Goal: Check status: Check status

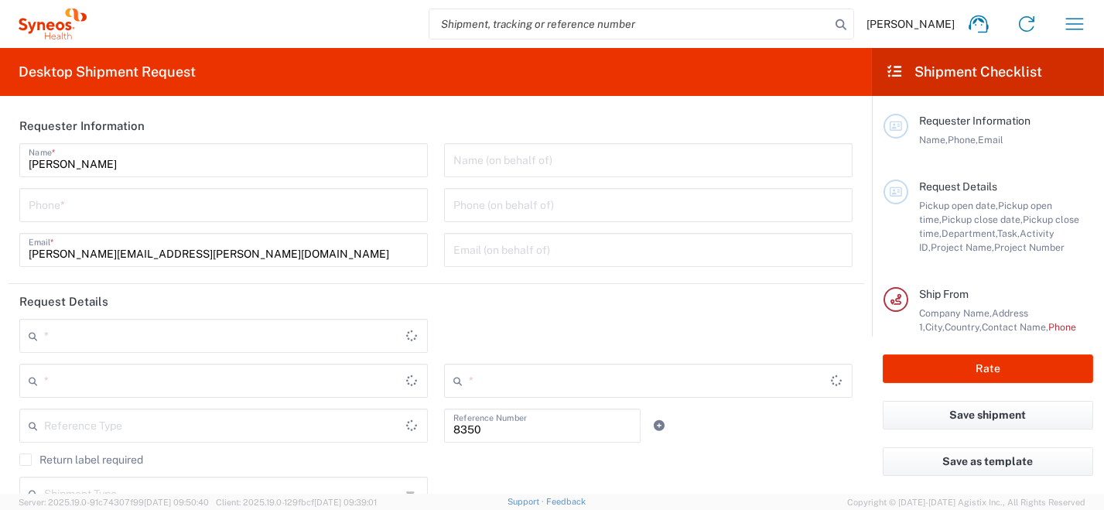
type input "Department"
type input "[GEOGRAPHIC_DATA]"
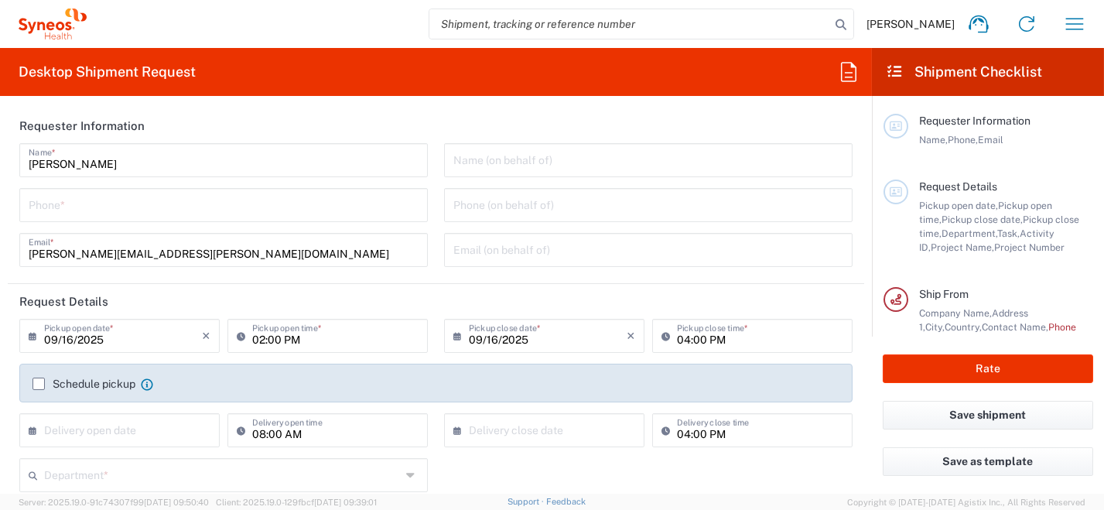
type input "Syneos Health [GEOGRAPHIC_DATA] SRL"
click at [1073, 23] on icon "button" at bounding box center [1074, 24] width 25 height 25
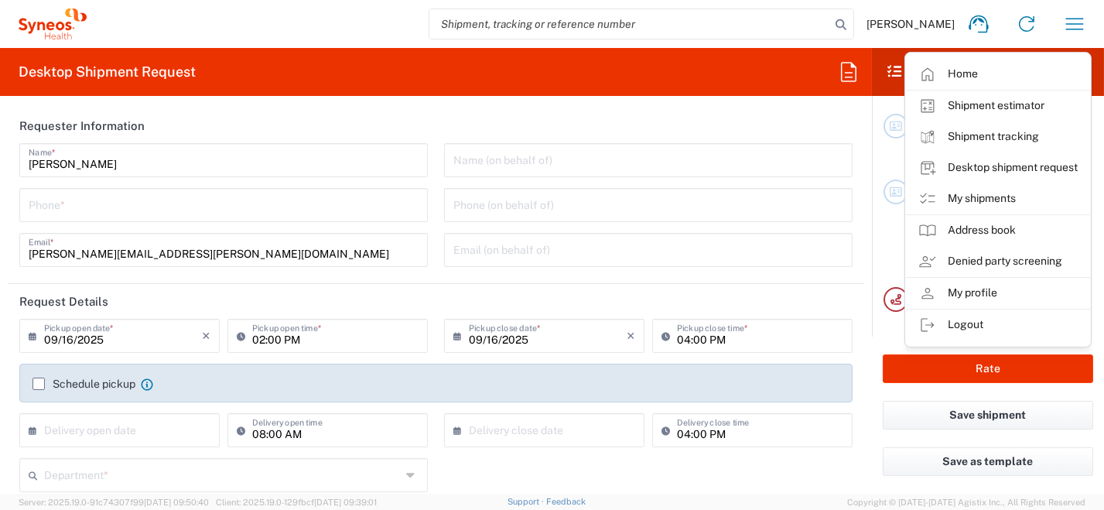
click at [988, 202] on link "My shipments" at bounding box center [998, 198] width 184 height 31
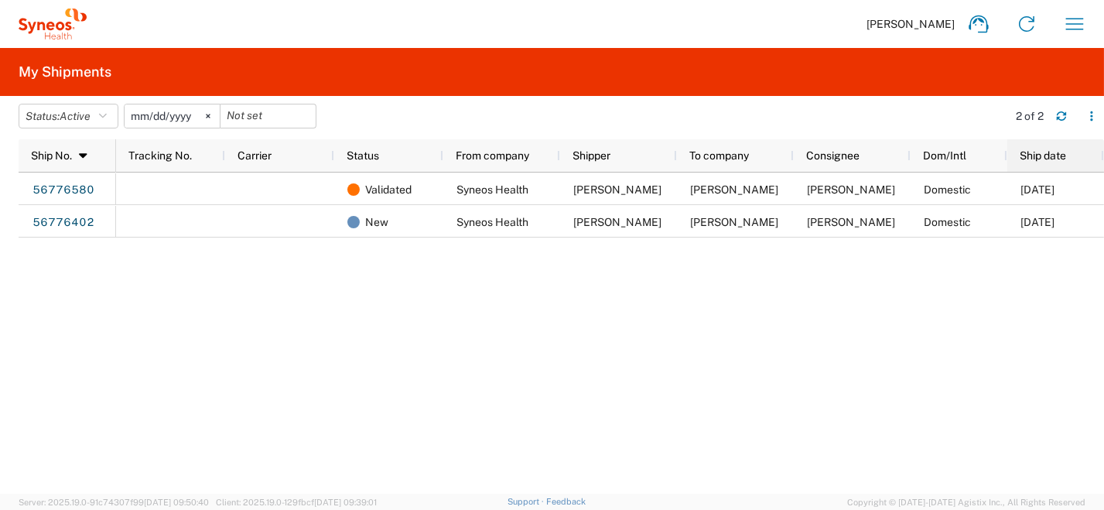
click at [1040, 160] on span "Ship date" at bounding box center [1042, 155] width 46 height 12
click at [1060, 150] on span "Ship date" at bounding box center [1042, 155] width 46 height 12
click at [1087, 115] on icon "button" at bounding box center [1091, 116] width 11 height 11
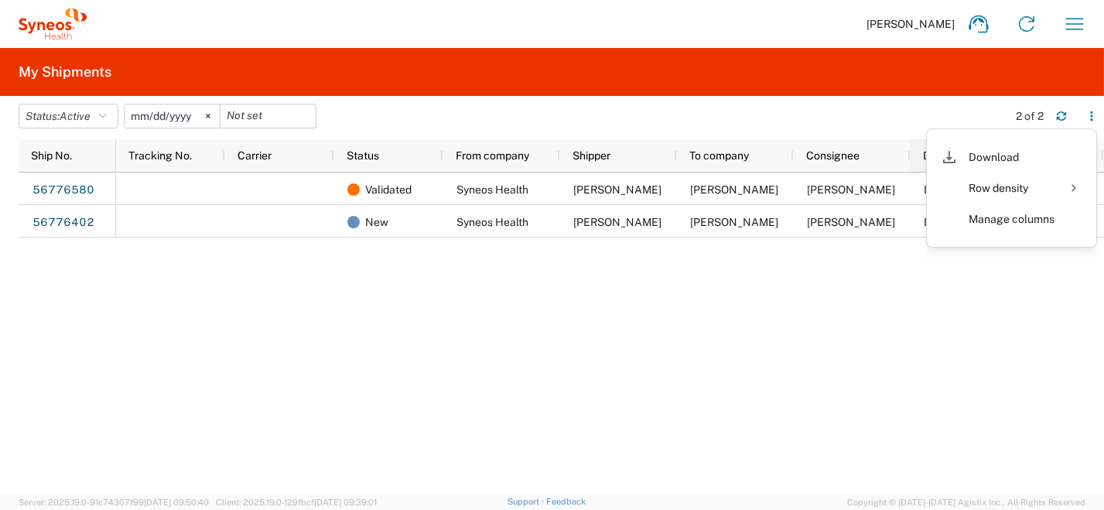
click at [1000, 165] on div "Download" at bounding box center [1011, 157] width 86 height 31
click at [597, 346] on div "Validated Syneos Health [PERSON_NAME] [PERSON_NAME] [PERSON_NAME] Domestic [DAT…" at bounding box center [610, 332] width 988 height 321
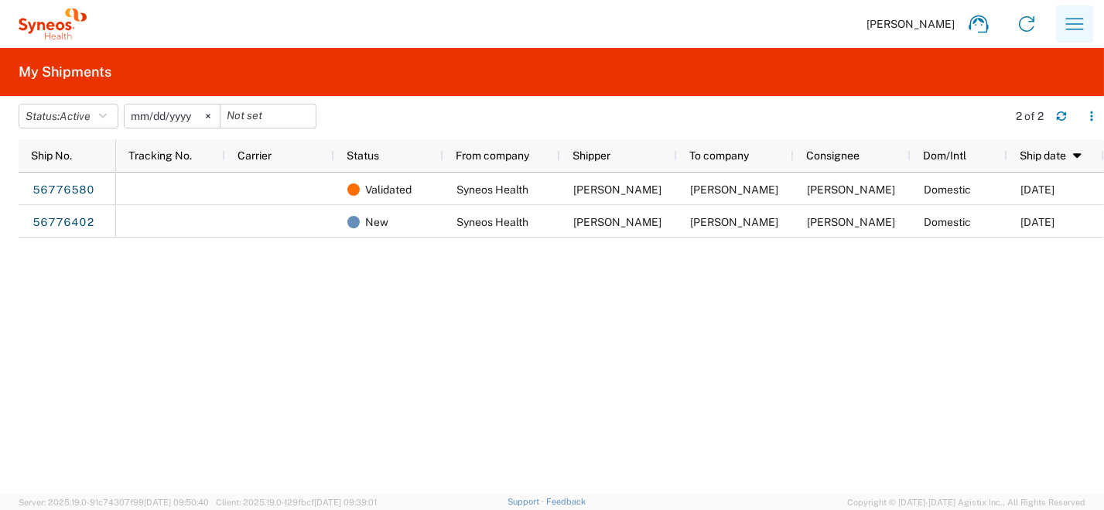
click at [1070, 22] on icon "button" at bounding box center [1074, 24] width 25 height 25
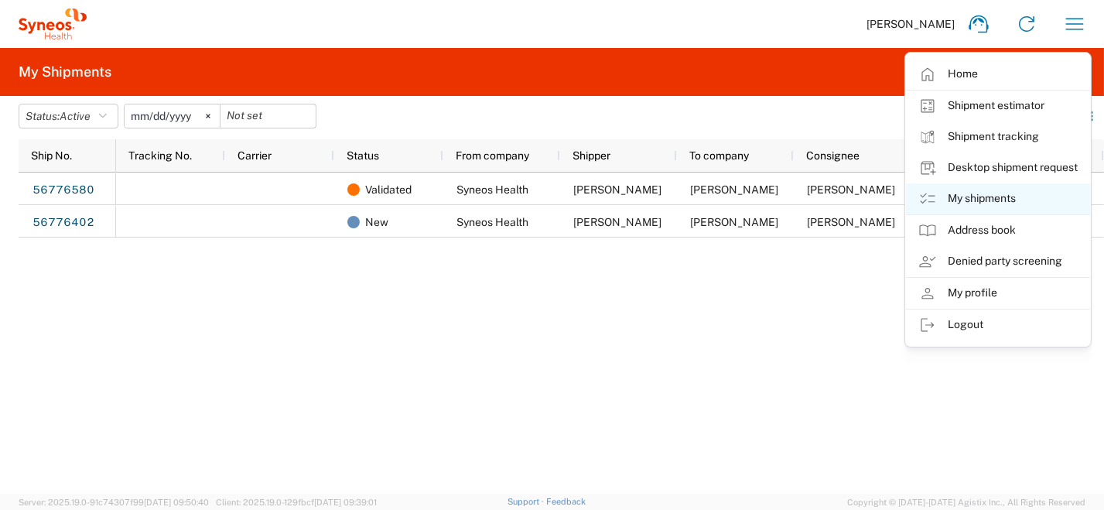
click at [986, 197] on link "My shipments" at bounding box center [998, 198] width 184 height 31
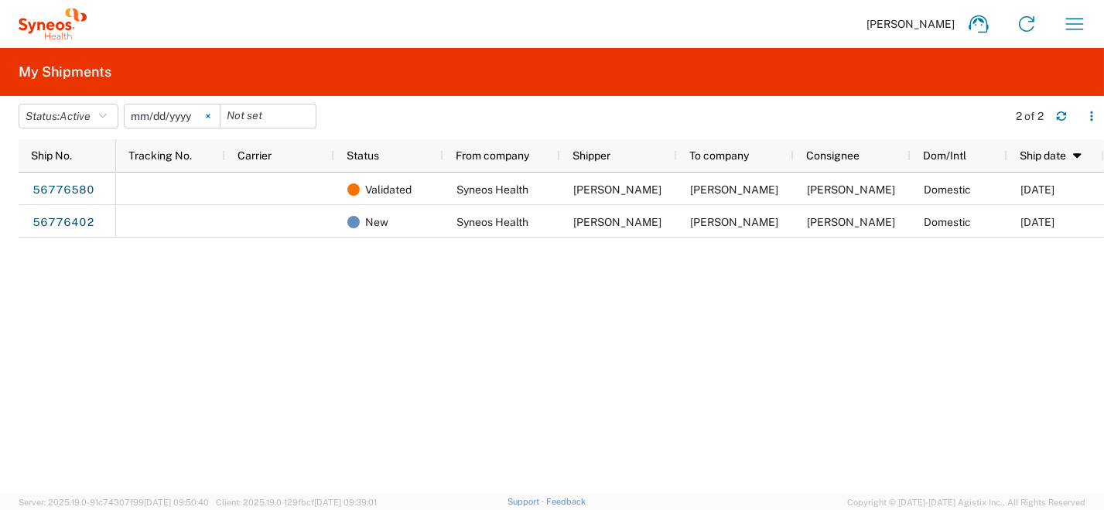
click at [210, 118] on icon at bounding box center [208, 116] width 5 height 5
click at [46, 115] on button "Status: Active" at bounding box center [69, 116] width 100 height 25
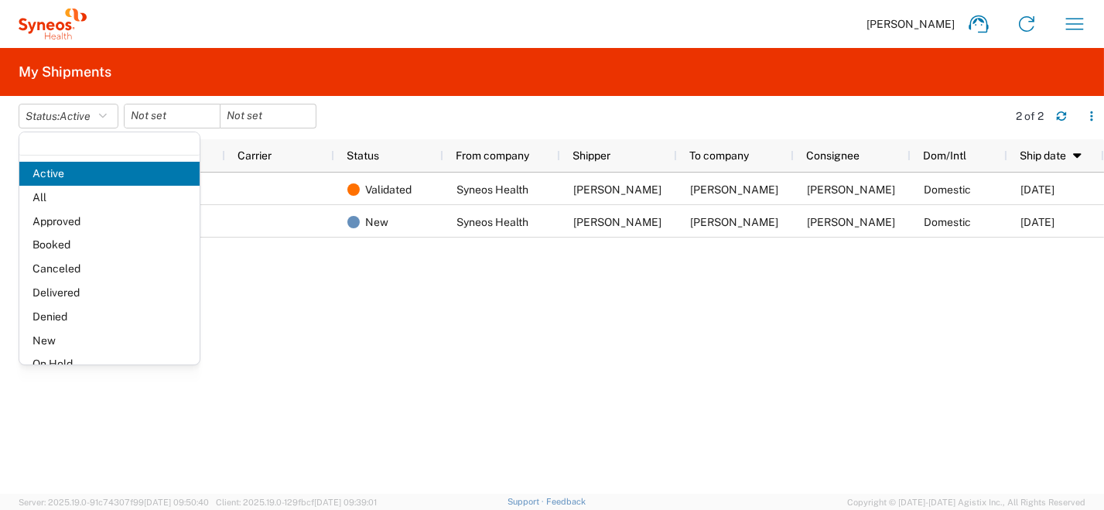
click at [80, 292] on span "Delivered" at bounding box center [109, 293] width 180 height 24
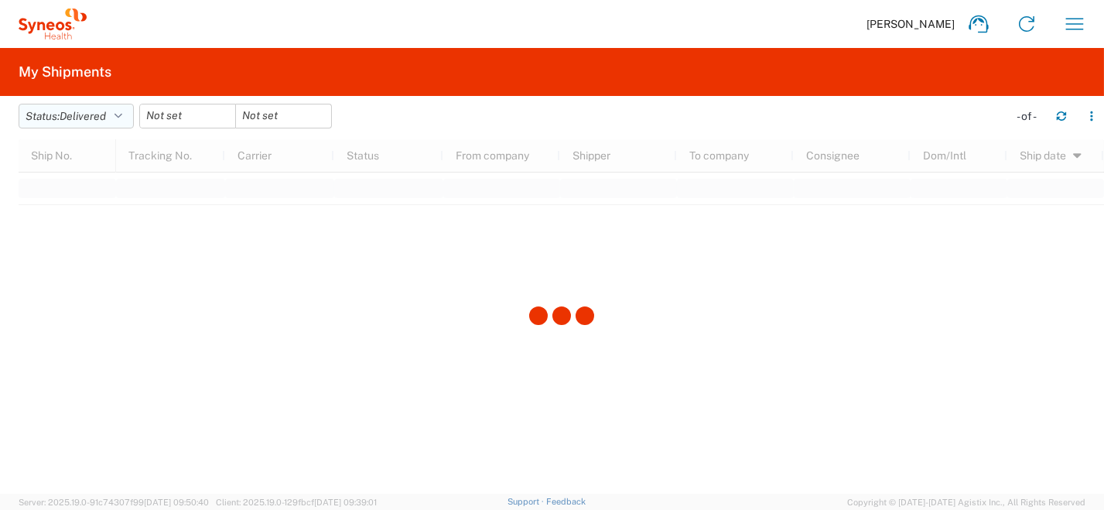
click at [122, 114] on icon "button" at bounding box center [118, 116] width 8 height 11
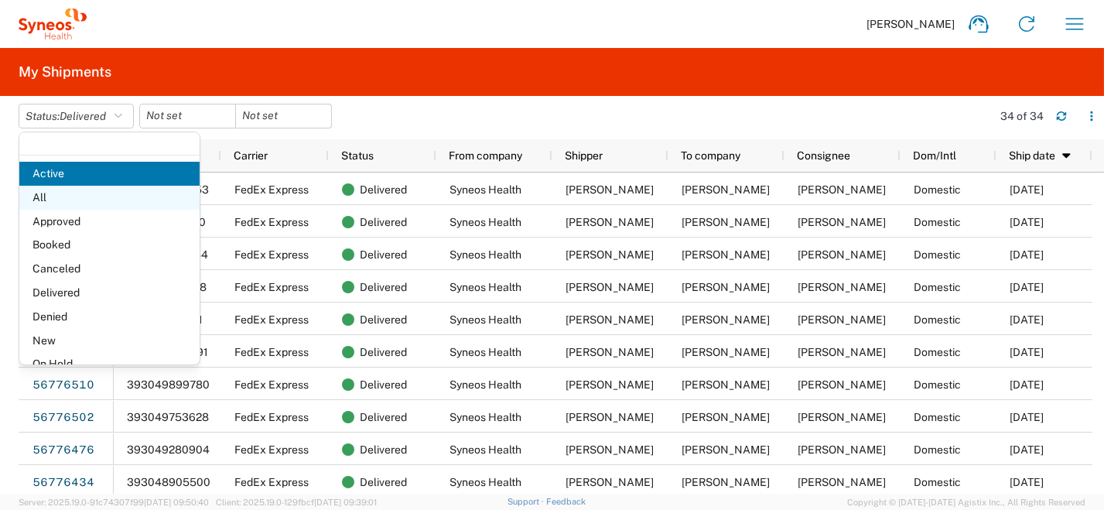
click at [72, 197] on span "All" at bounding box center [109, 198] width 180 height 24
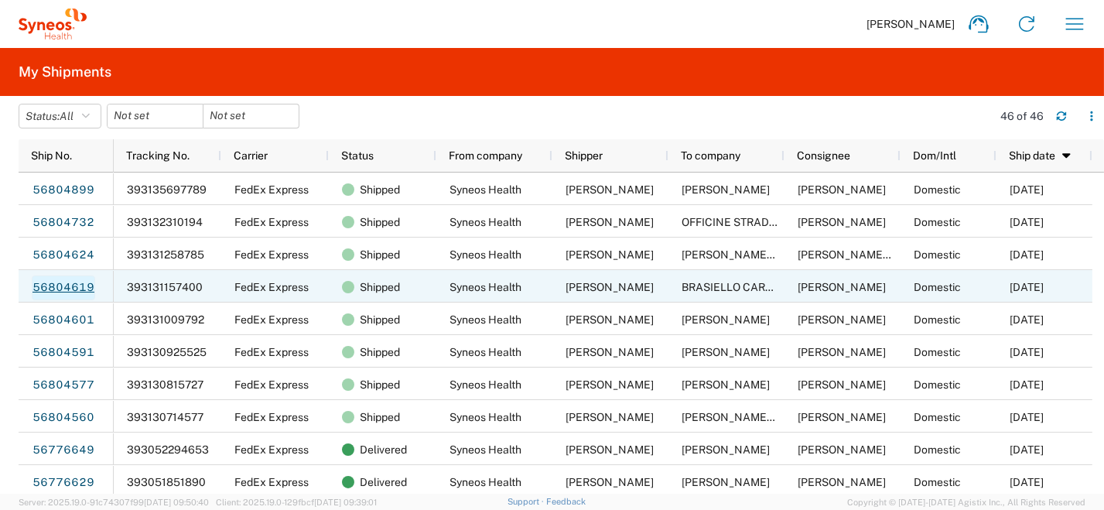
click at [57, 283] on link "56804619" at bounding box center [63, 287] width 63 height 25
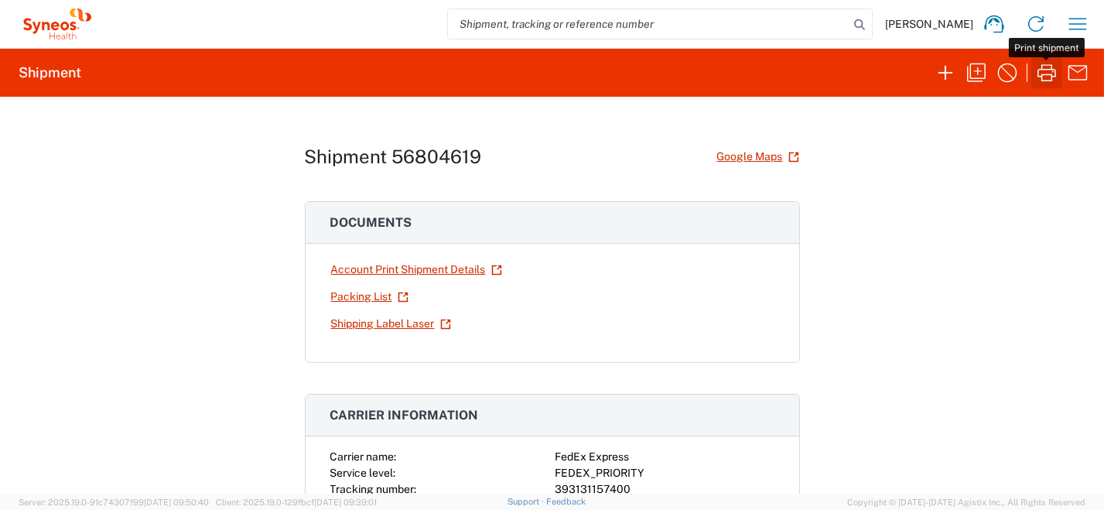
click at [1046, 76] on icon "button" at bounding box center [1046, 72] width 25 height 25
